Goal: Transaction & Acquisition: Book appointment/travel/reservation

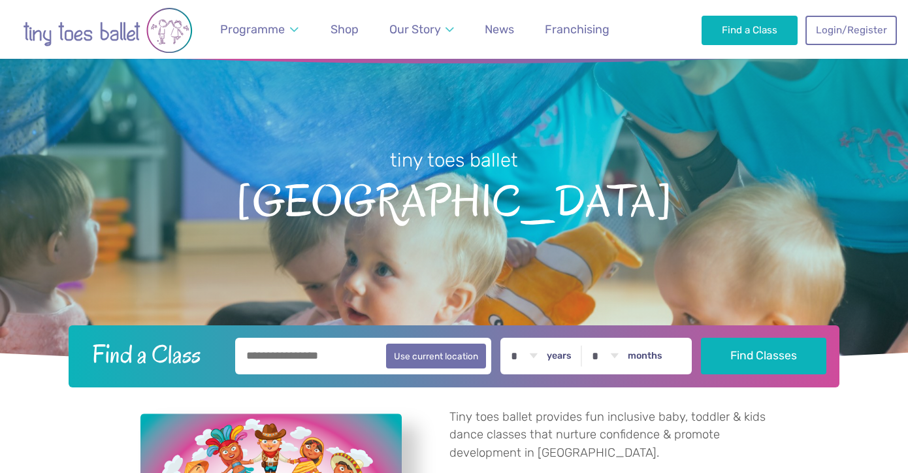
scroll to position [56, 0]
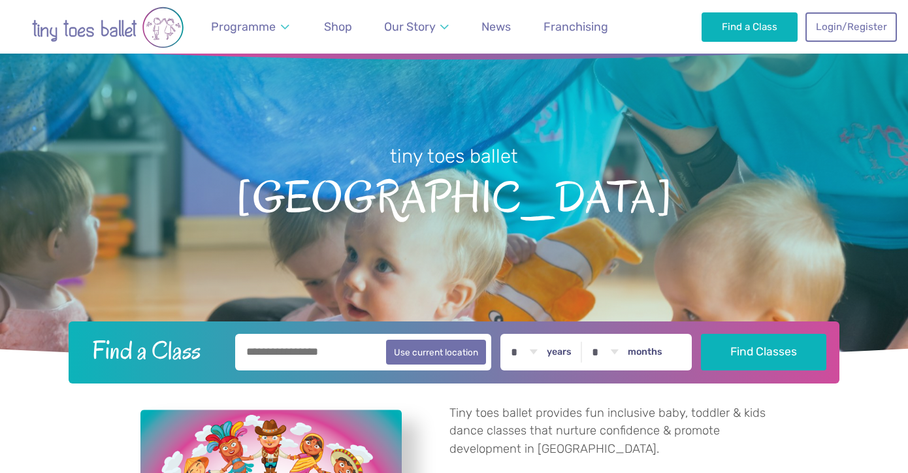
click at [279, 364] on input "text" at bounding box center [363, 352] width 256 height 37
click at [441, 363] on button "Use current location" at bounding box center [436, 351] width 100 height 25
type input "**********"
click at [537, 350] on select "* * * * * * * * * * ** ** **" at bounding box center [523, 352] width 40 height 37
select select "*"
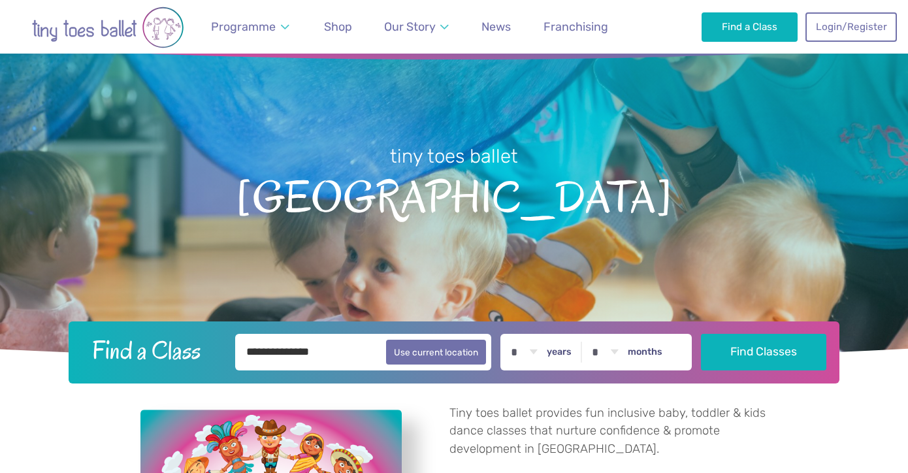
click at [621, 352] on select "* * * * * * * * * * ** **" at bounding box center [604, 352] width 40 height 37
select select "*"
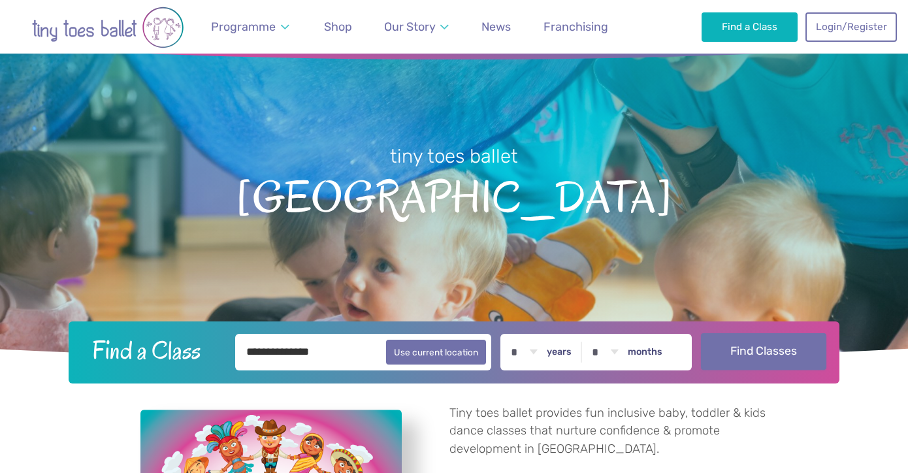
click at [774, 349] on button "Find Classes" at bounding box center [764, 351] width 126 height 37
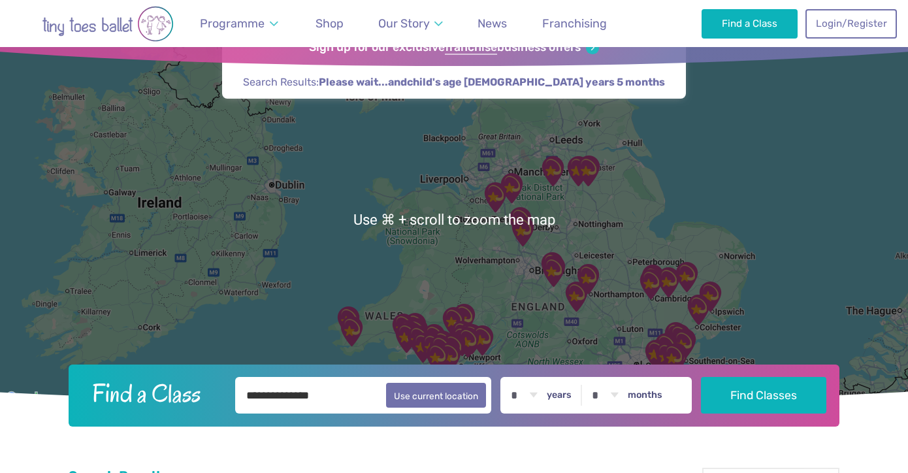
scroll to position [74, 0]
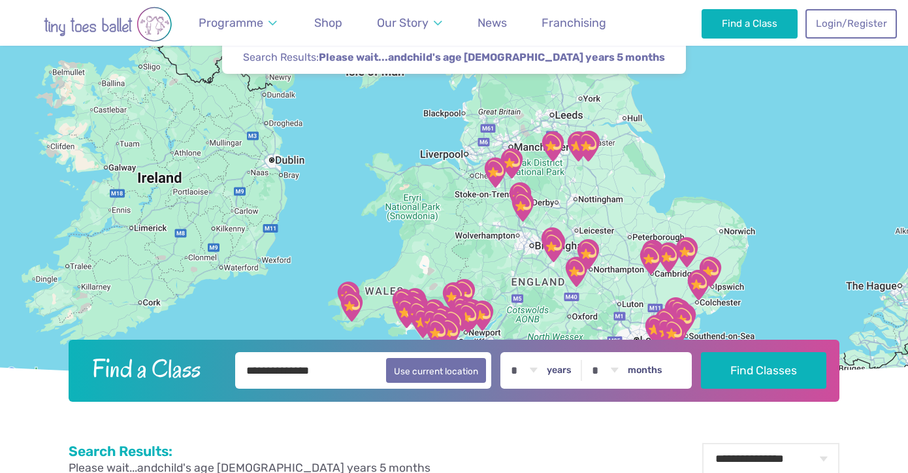
click at [667, 185] on div at bounding box center [454, 194] width 908 height 374
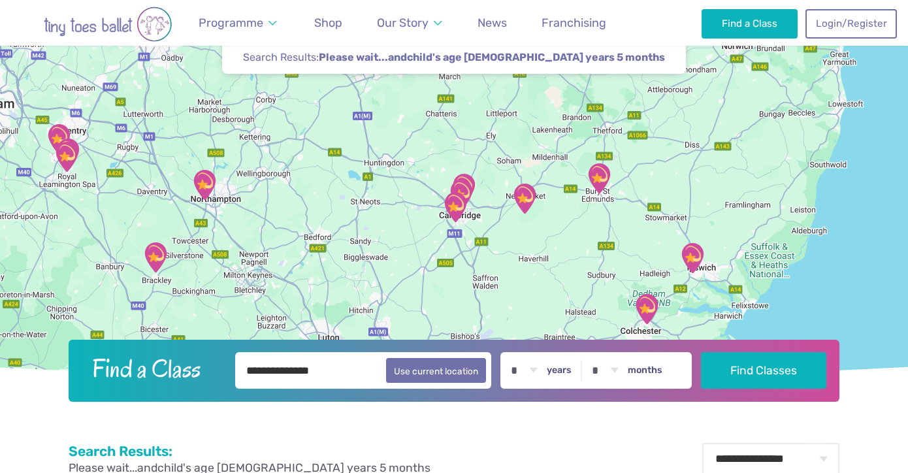
drag, startPoint x: 764, startPoint y: 279, endPoint x: 515, endPoint y: 144, distance: 283.1
click at [515, 144] on div at bounding box center [454, 194] width 908 height 374
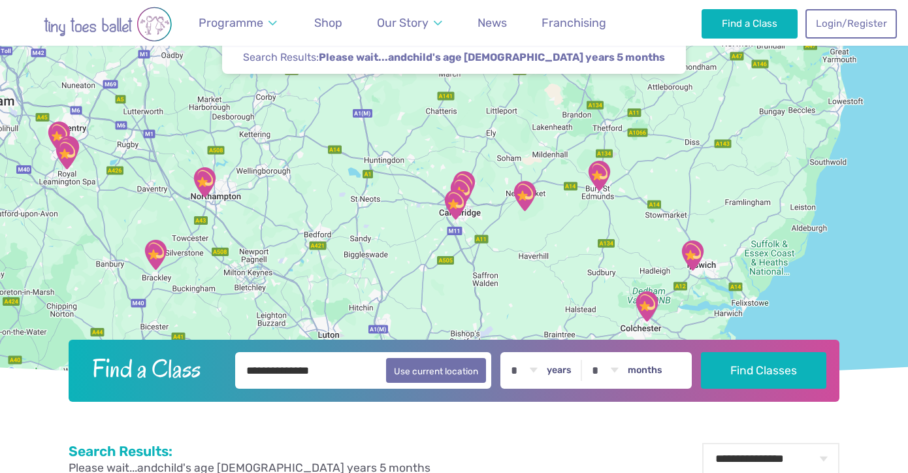
click at [419, 219] on div at bounding box center [454, 194] width 908 height 374
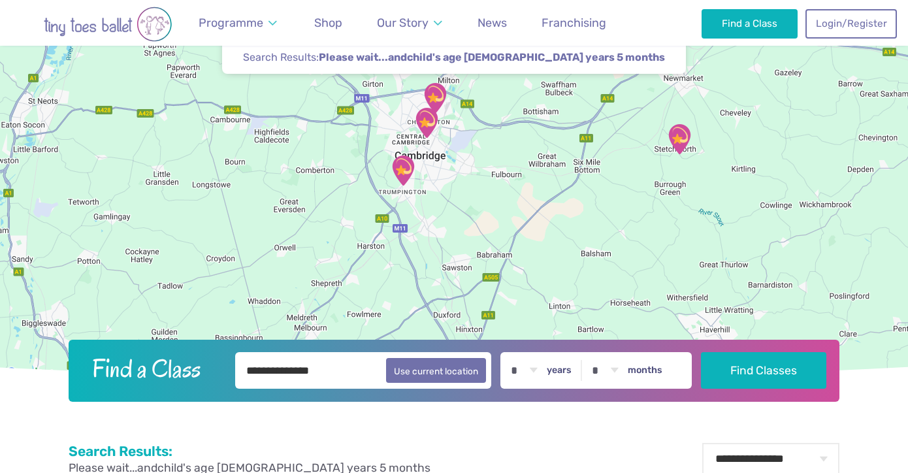
drag, startPoint x: 513, startPoint y: 235, endPoint x: 348, endPoint y: 195, distance: 170.1
click at [348, 195] on div at bounding box center [454, 194] width 908 height 374
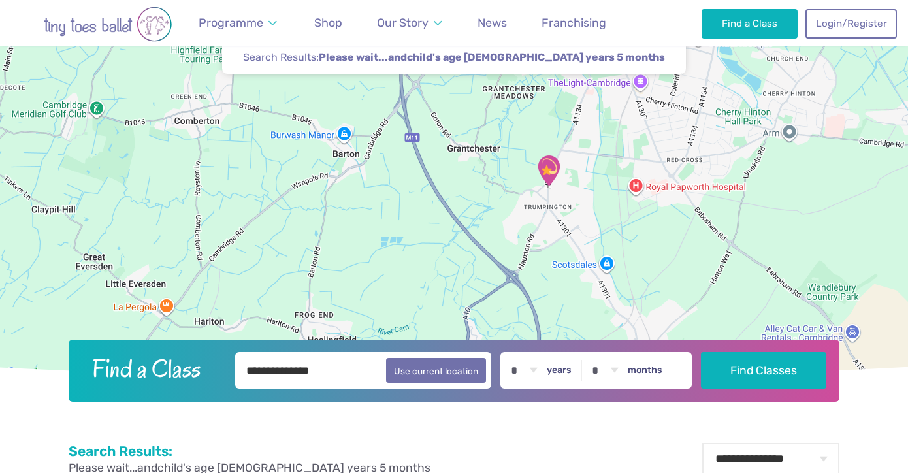
click at [550, 165] on img "Trumpington Village Hall" at bounding box center [548, 170] width 33 height 33
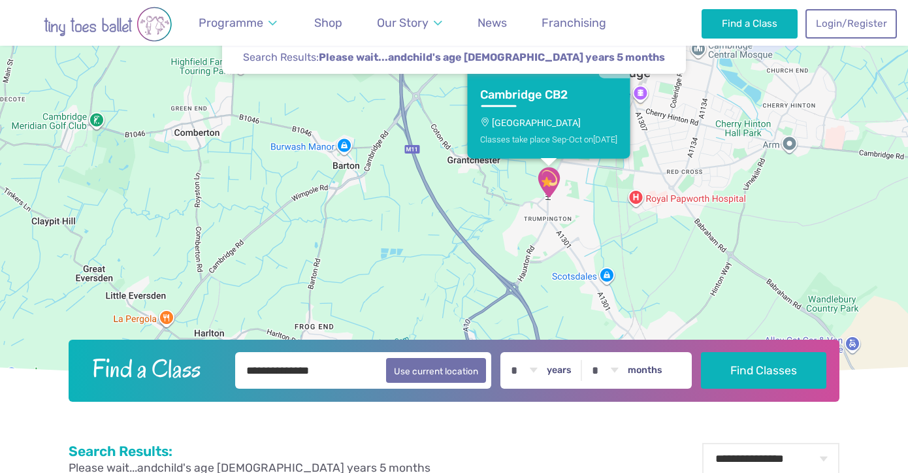
click at [526, 96] on h3 "Cambridge CB2" at bounding box center [537, 94] width 114 height 15
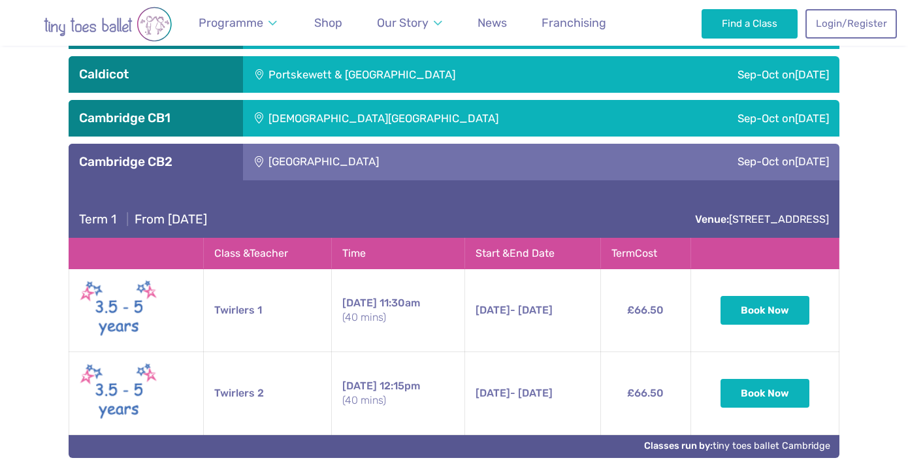
scroll to position [919, 0]
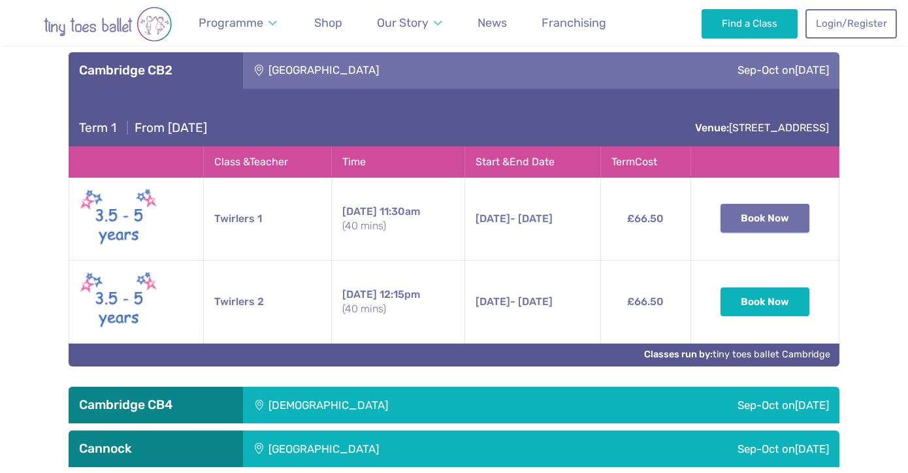
click at [765, 215] on button "Book Now" at bounding box center [764, 218] width 89 height 29
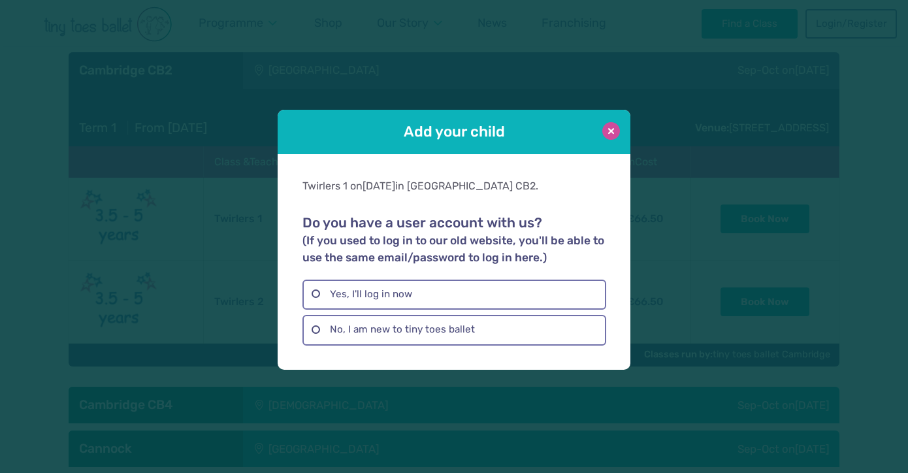
click at [610, 133] on button at bounding box center [611, 131] width 18 height 18
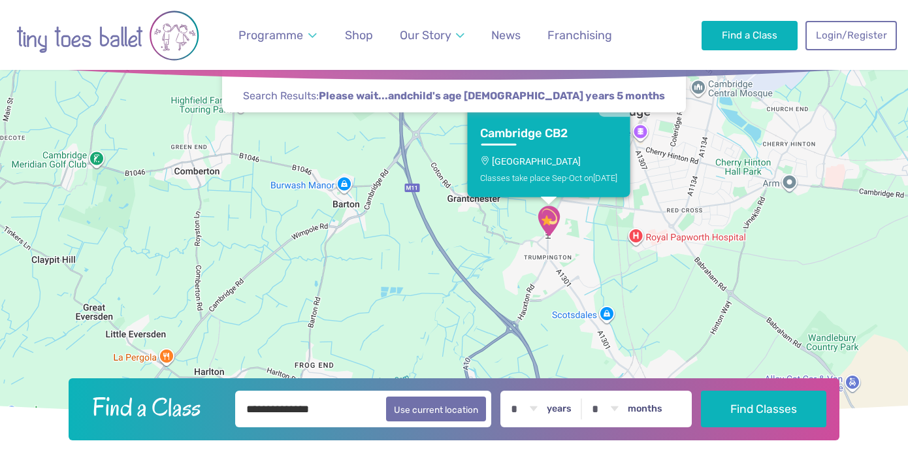
scroll to position [0, 0]
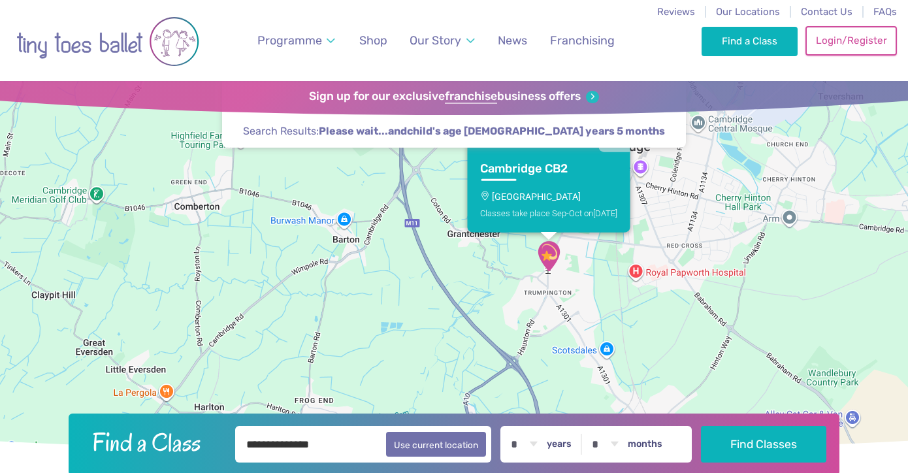
click at [840, 39] on link "Login/Register" at bounding box center [850, 40] width 91 height 29
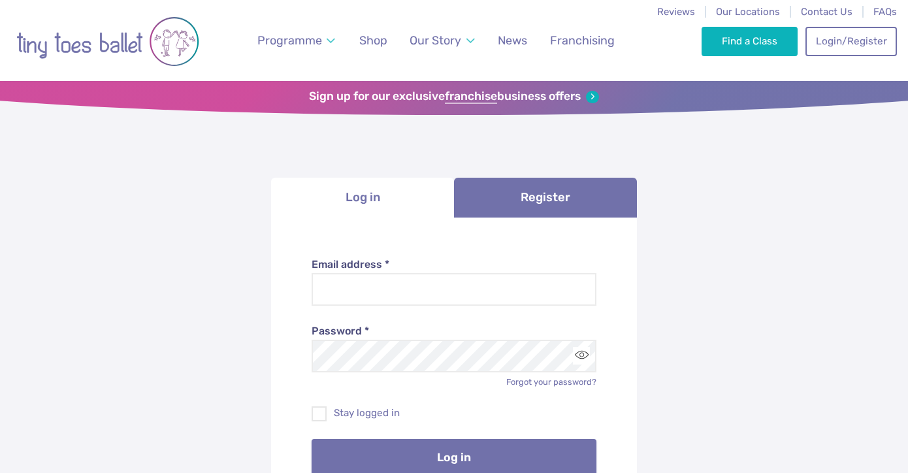
type input "**********"
click at [426, 459] on button "Log in" at bounding box center [453, 457] width 285 height 37
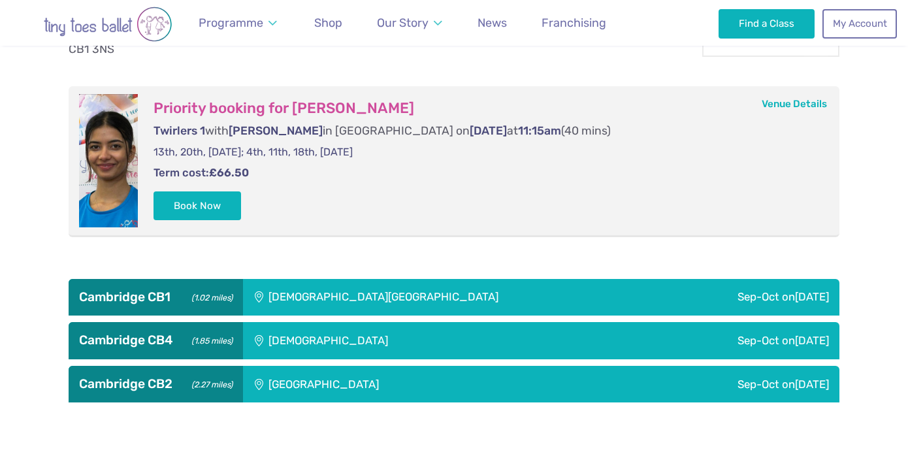
scroll to position [490, 0]
